Goal: Task Accomplishment & Management: Use online tool/utility

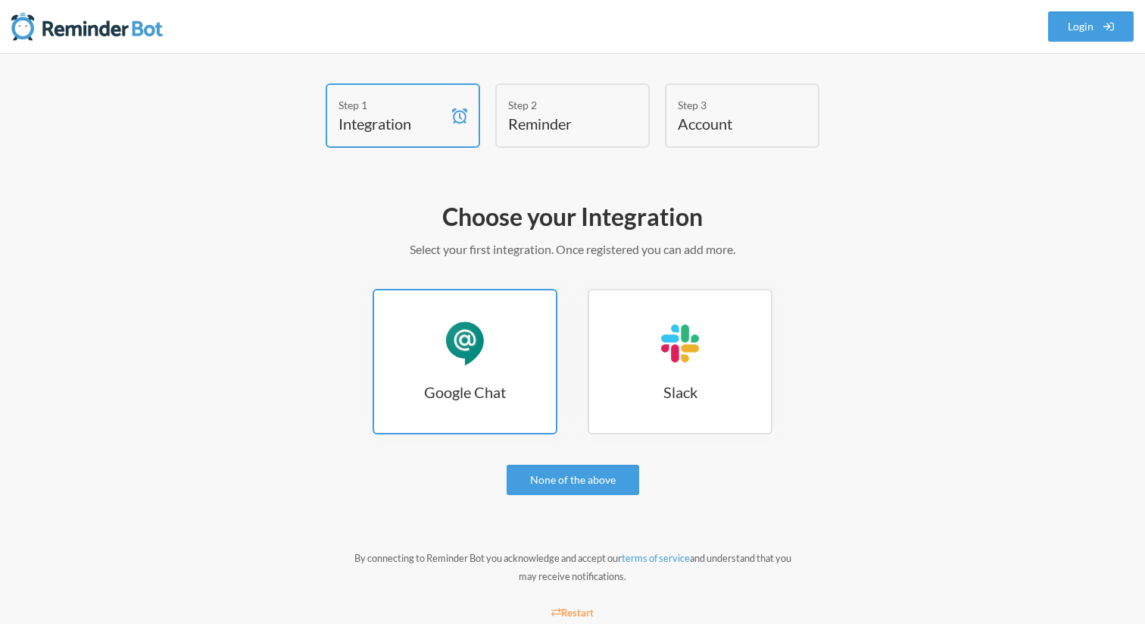
click at [465, 357] on div "Google Chat" at bounding box center [464, 342] width 45 height 45
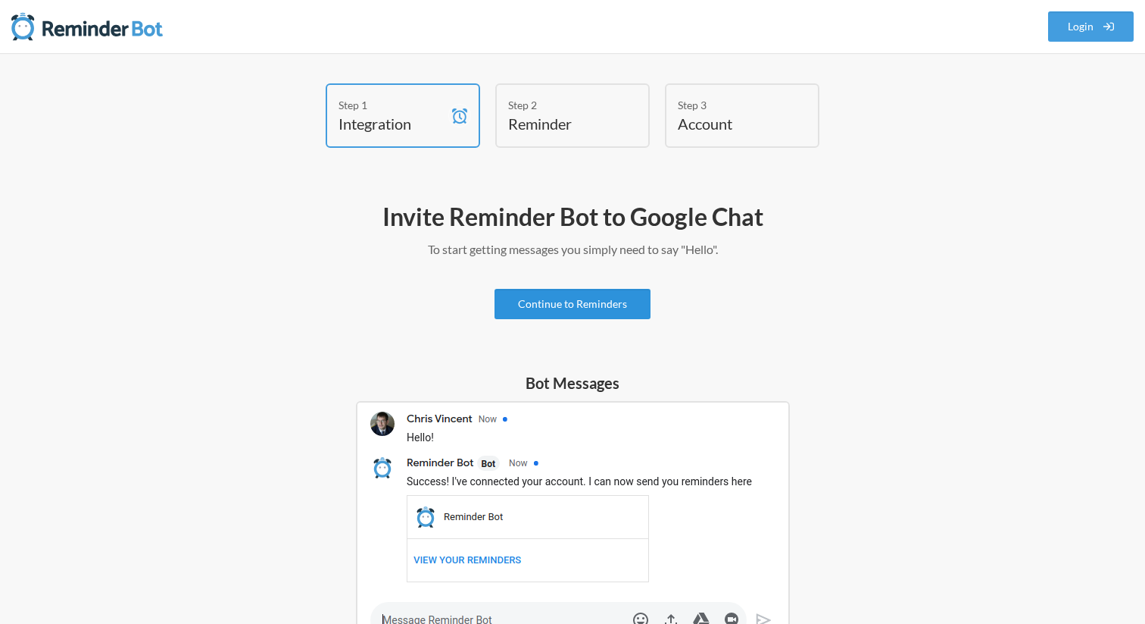
click at [579, 314] on link "Continue to Reminders" at bounding box center [573, 304] width 156 height 30
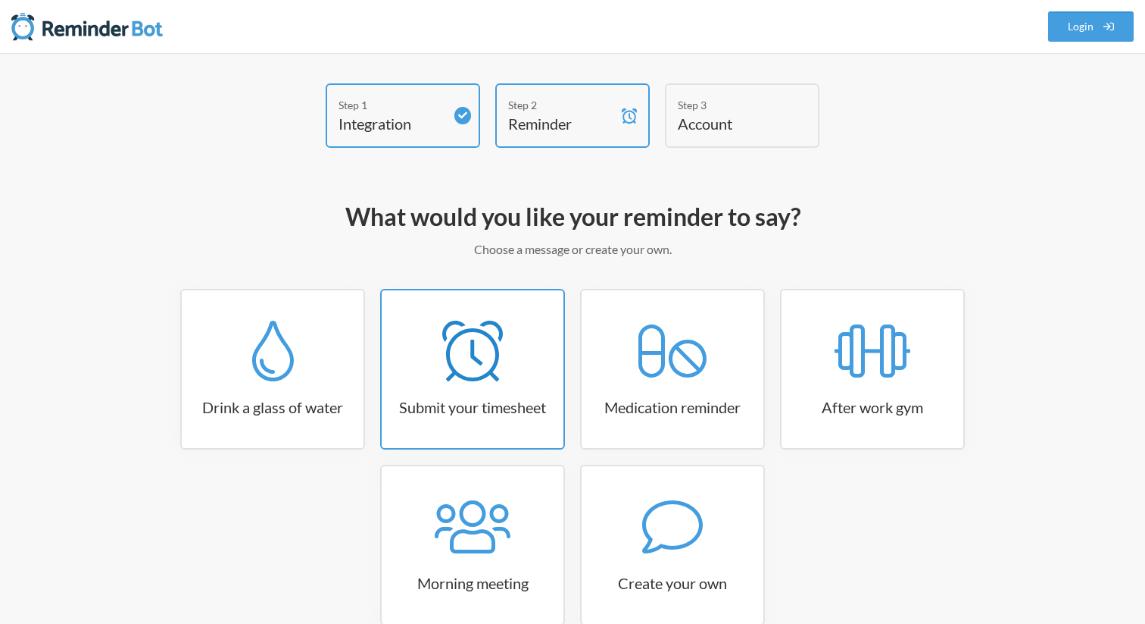
click at [466, 349] on icon at bounding box center [472, 350] width 61 height 61
select select "15:30:00"
select select "true"
select select "16:30:00"
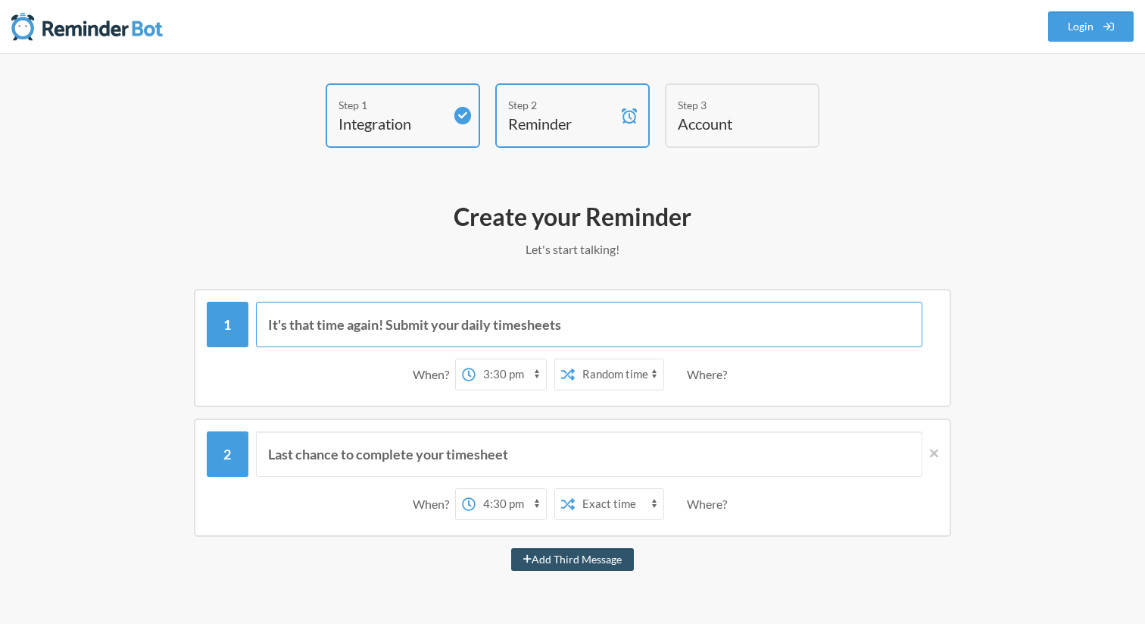
click at [557, 322] on input "It's that time again! Submit your daily timesheets" at bounding box center [589, 324] width 667 height 45
